Goal: Register for event/course: Sign up to attend an event or enroll in a course

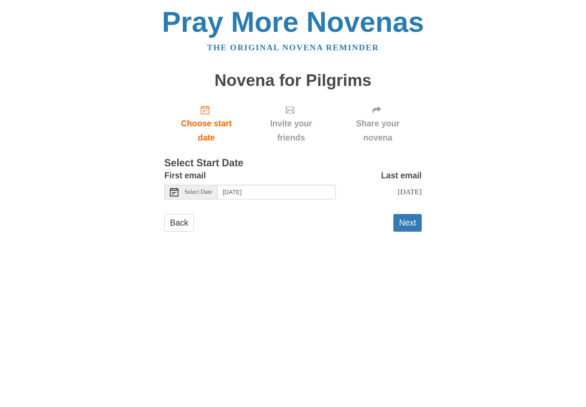
click at [190, 192] on span "Select Date" at bounding box center [198, 192] width 27 height 6
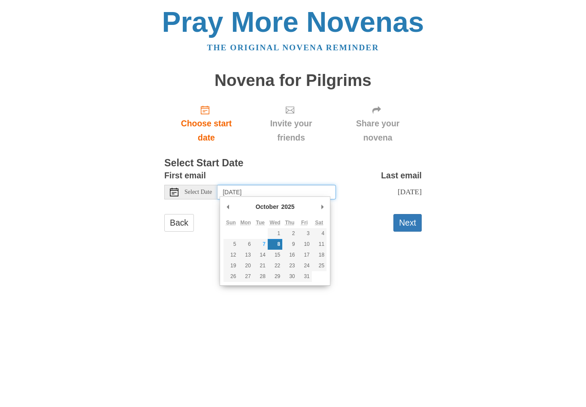
type input "Tuesday, October 7th"
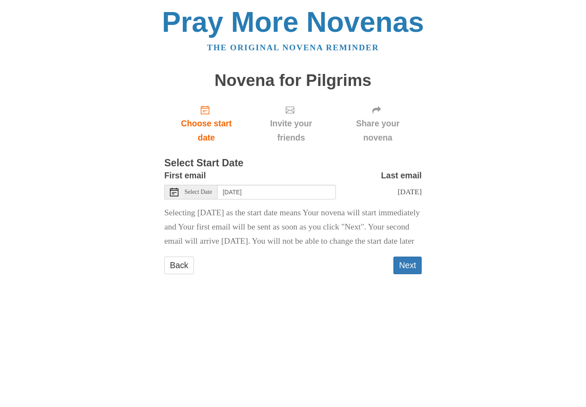
click at [181, 186] on div "Select Date" at bounding box center [190, 192] width 53 height 15
click at [412, 274] on button "Next" at bounding box center [408, 265] width 28 height 18
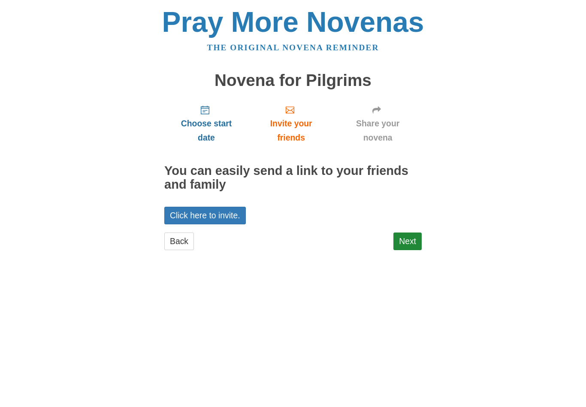
click at [204, 128] on span "Choose start date" at bounding box center [206, 130] width 67 height 28
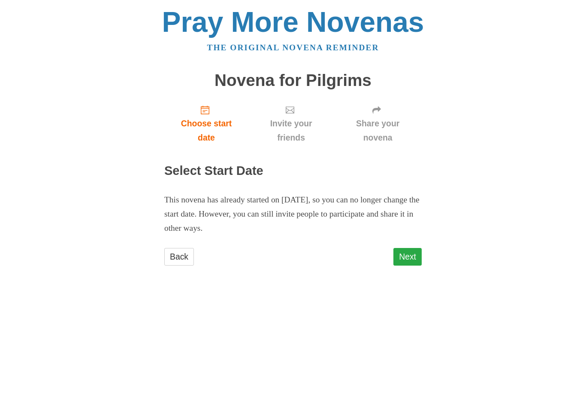
click at [400, 261] on link "Next" at bounding box center [408, 257] width 28 height 18
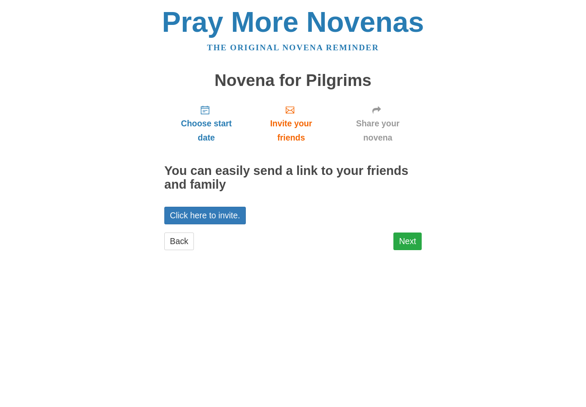
click at [416, 240] on link "Next" at bounding box center [408, 241] width 28 height 18
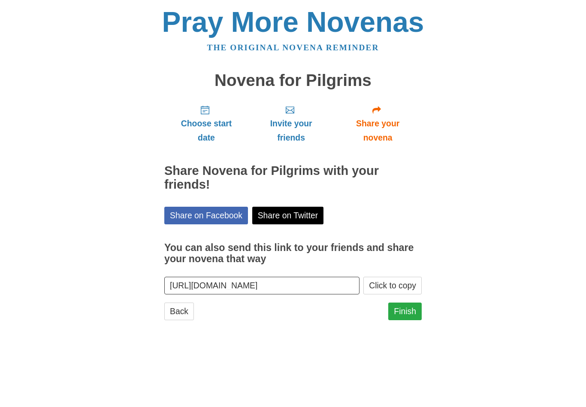
click at [412, 307] on link "Finish" at bounding box center [405, 311] width 33 height 18
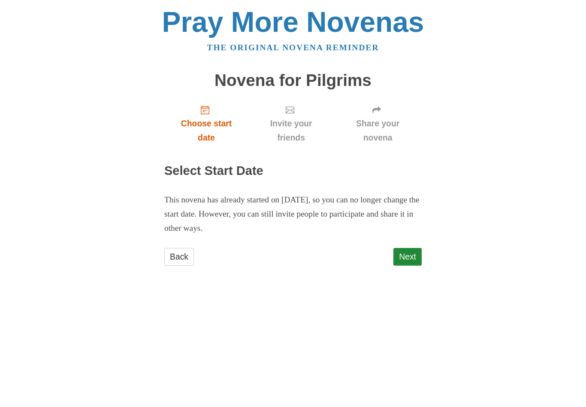
click at [209, 132] on span "Choose start date" at bounding box center [206, 130] width 67 height 28
click at [211, 132] on span "Choose start date" at bounding box center [206, 130] width 67 height 28
click at [419, 256] on link "Next" at bounding box center [408, 257] width 28 height 18
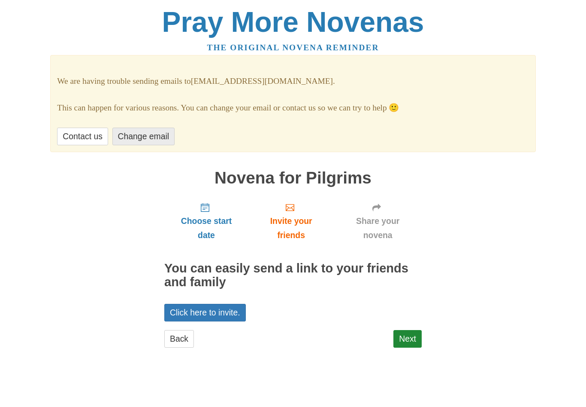
click at [155, 135] on link "Change email" at bounding box center [143, 137] width 62 height 18
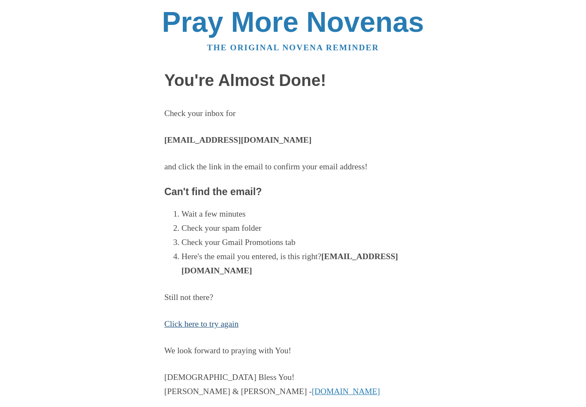
click at [176, 324] on link "Click here to try again" at bounding box center [201, 323] width 74 height 9
